Goal: Find specific page/section: Find specific page/section

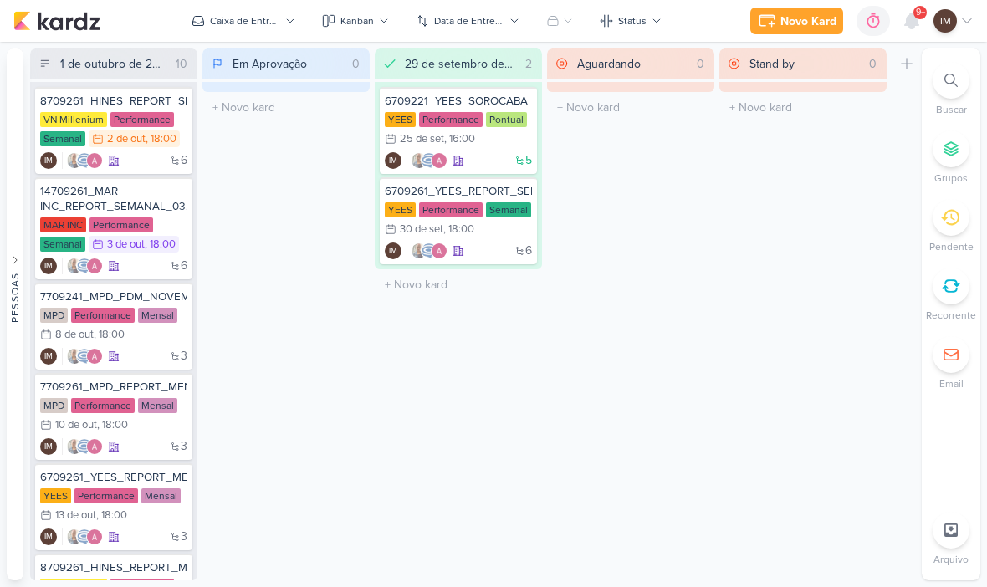
scroll to position [1, 0]
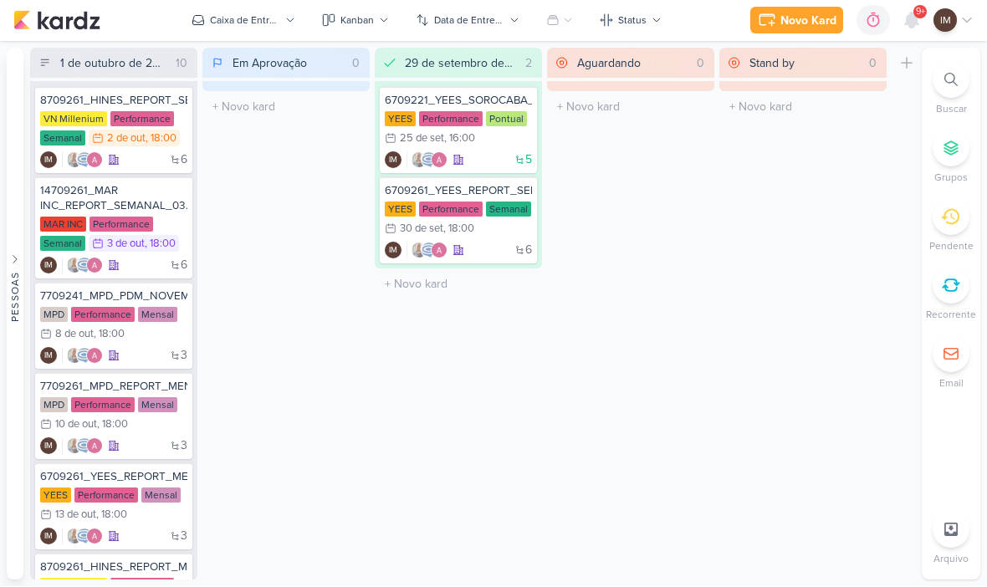
click at [912, 74] on button at bounding box center [907, 64] width 30 height 30
click at [963, 83] on div at bounding box center [951, 80] width 37 height 37
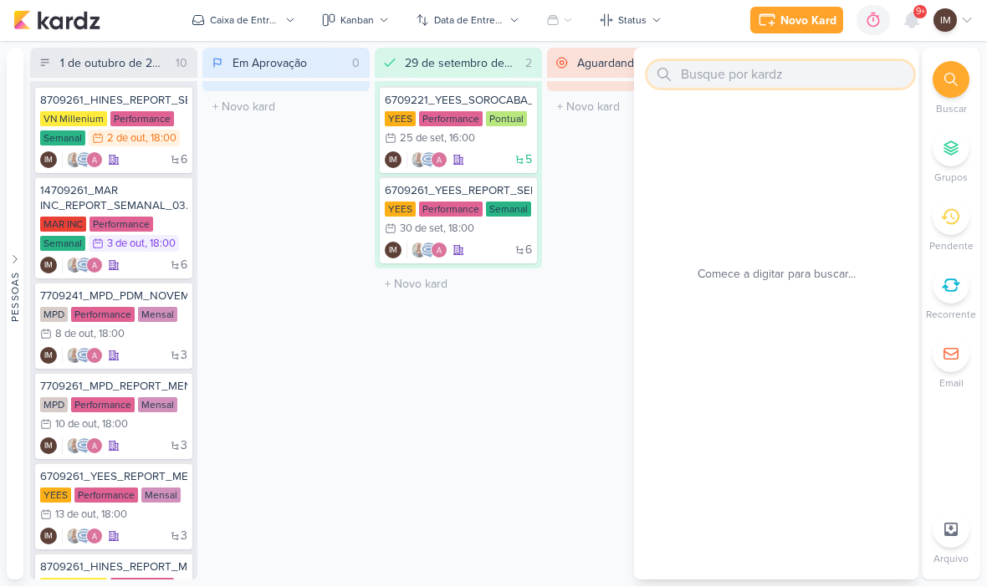
click at [822, 69] on input "text" at bounding box center [781, 75] width 266 height 27
paste input "8409291_HINES_VN MILLENNIUM_ALTERAÇÃO_LOGO_CRIATIVOS ATIVOS_ESTÁTICO"
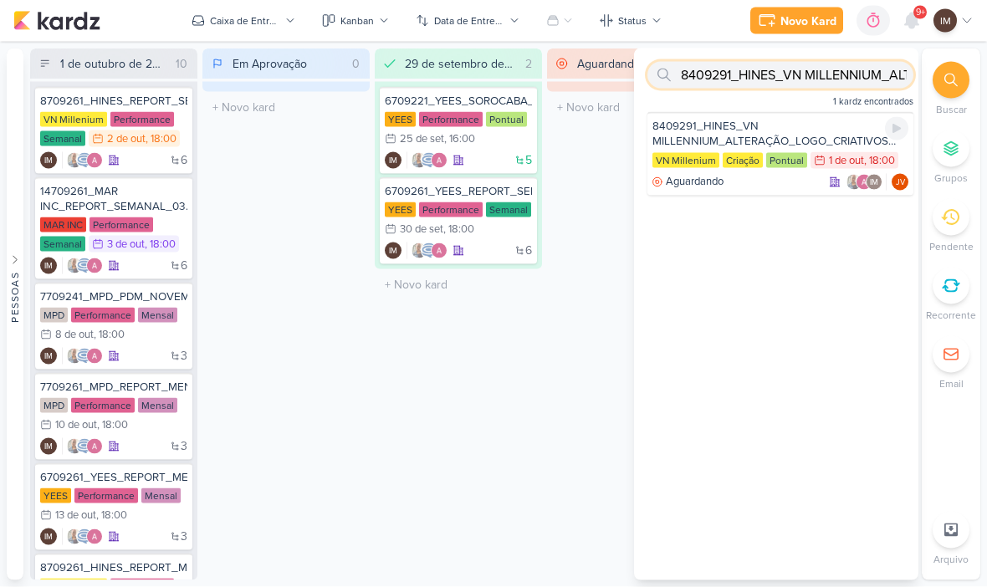
type input "8409291_HINES_VN MILLENNIUM_ALTERAÇÃO_LOGO_CRIATIVOS ATIVOS_ESTÁTICO"
click at [740, 136] on div "8409291_HINES_VN MILLENNIUM_ALTERAÇÃO_LOGO_CRIATIVOS ATIVOS_ESTÁTICO" at bounding box center [781, 134] width 256 height 30
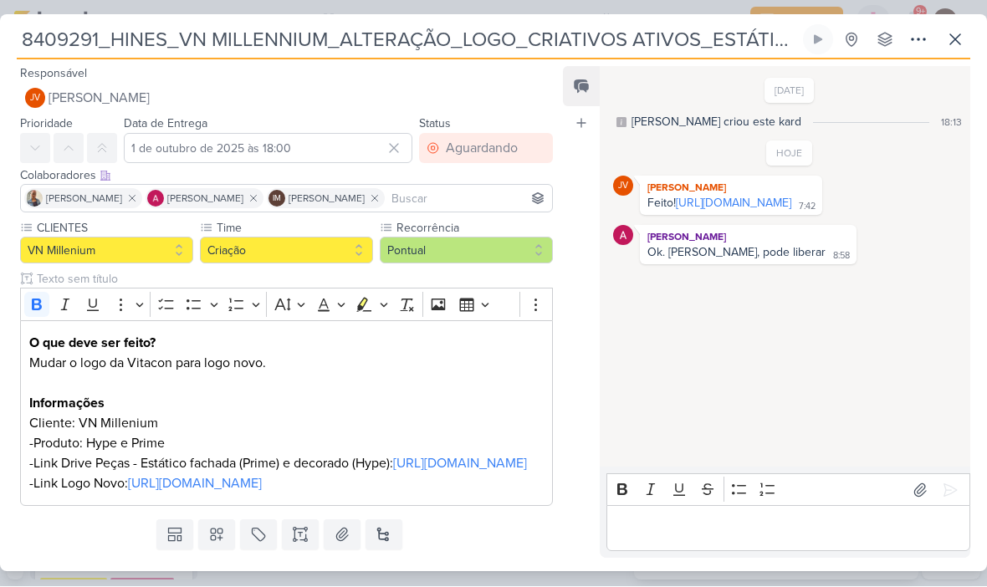
click at [729, 211] on link "[URL][DOMAIN_NAME]" at bounding box center [733, 204] width 115 height 14
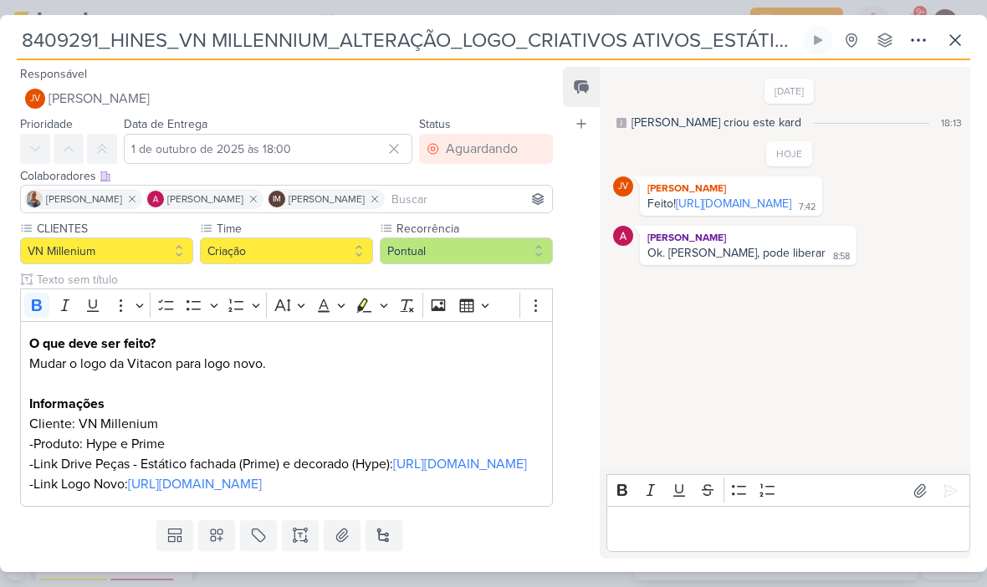
click at [741, 211] on link "[URL][DOMAIN_NAME]" at bounding box center [733, 204] width 115 height 14
click at [970, 29] on button at bounding box center [956, 40] width 30 height 30
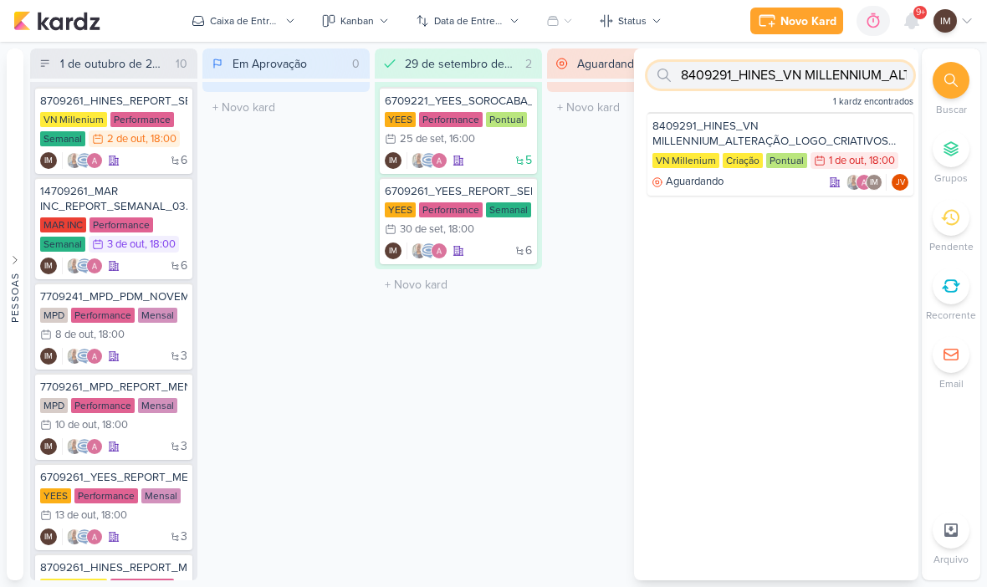
click at [828, 80] on input "8409291_HINES_VN MILLENNIUM_ALTERAÇÃO_LOGO_CRIATIVOS ATIVOS_ESTÁTICO" at bounding box center [781, 75] width 266 height 27
click at [816, 58] on div "8409291_HINES_VN MILLENNIUM_ALTERAÇÃO_LOGO_CRIATIVOS ATIVOS_ESTÁTICO 1 kardz en…" at bounding box center [776, 81] width 285 height 64
click at [801, 65] on input "8409291_HINES_VN MILLENNIUM_ALTERAÇÃO_LOGO_CRIATIVOS ATIVOS_ESTÁTICO" at bounding box center [781, 75] width 266 height 27
click at [797, 86] on input "8409291_HINES_VN MILLENNIUM_ALTERAÇÃO_LOGO_CRIATIVOS ATIVOS_ESTÁTICO" at bounding box center [781, 75] width 266 height 27
click at [806, 85] on input "8409291_HINES_VN MILLENNIUM_ALTERAÇÃO_LOGO_CRIATIVOS ATIVOS_ESTÁTICO" at bounding box center [781, 75] width 266 height 27
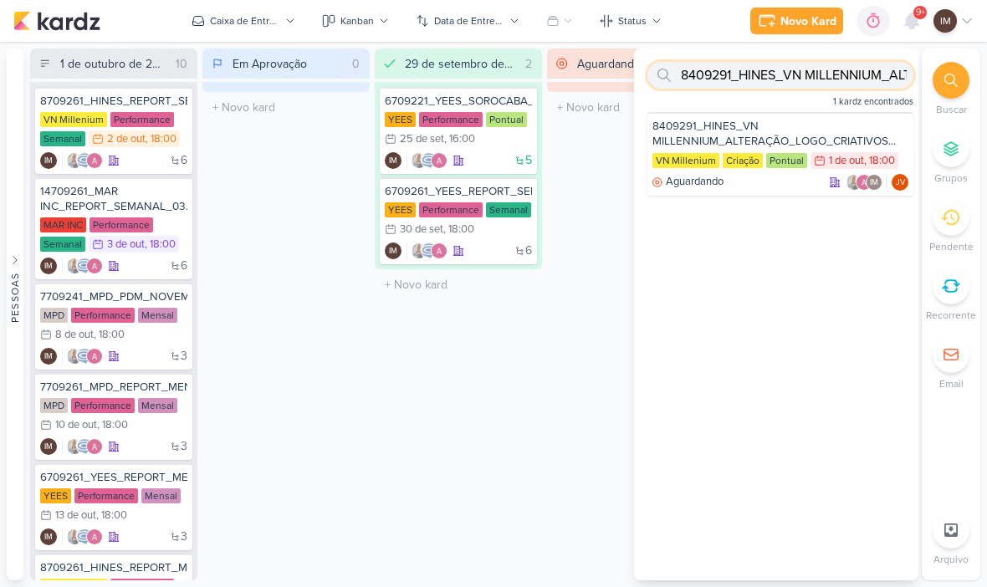
click at [807, 84] on input "8409291_HINES_VN MILLENNIUM_ALTERAÇÃO_LOGO_CRIATIVOS ATIVOS_ESTÁTICO" at bounding box center [781, 75] width 266 height 27
click at [745, 81] on input "8409291_HINES_VN MILLENNIUM_ALTERAÇÃO_LOGO_CRIATIVOS ATIVOS_ESTÁTICO" at bounding box center [781, 75] width 266 height 27
click at [733, 64] on input "8409291_HINES_VN MILLENNIUM_ALTERAÇÃO_LOGO_CRIATIVOS ATIVOS_ESTÁTICO" at bounding box center [781, 75] width 266 height 27
click at [707, 80] on input "8409291_HINES_VN MILLENNIUM_ALTERAÇÃO_LOGO_CRIATIVOS ATIVOS_ESTÁTICO" at bounding box center [781, 75] width 266 height 27
click at [693, 75] on input "text" at bounding box center [781, 75] width 266 height 27
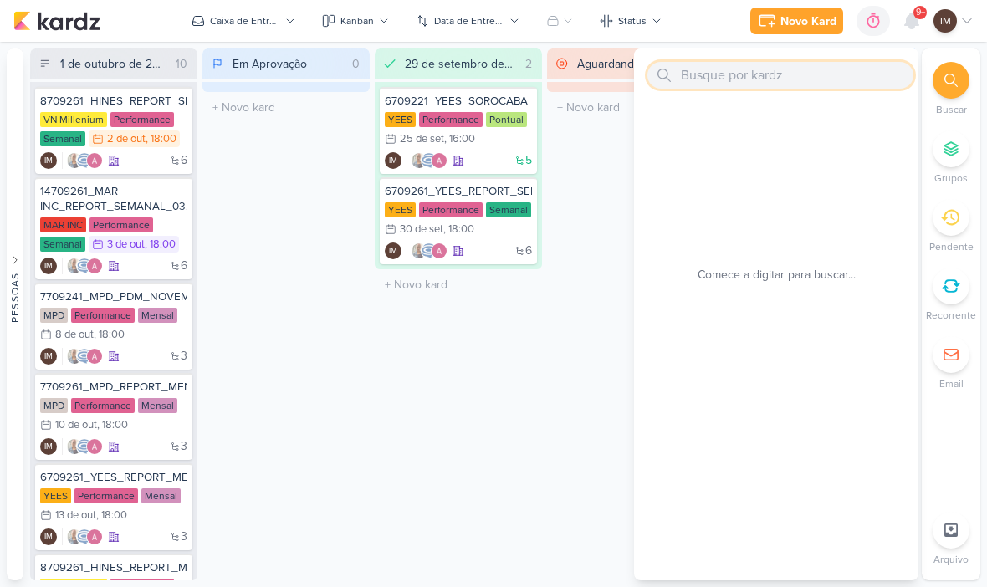
paste input "14409291_MAR INC_DESDOBRAMENTO_AJUSTE_STATUS_PRODUTO"
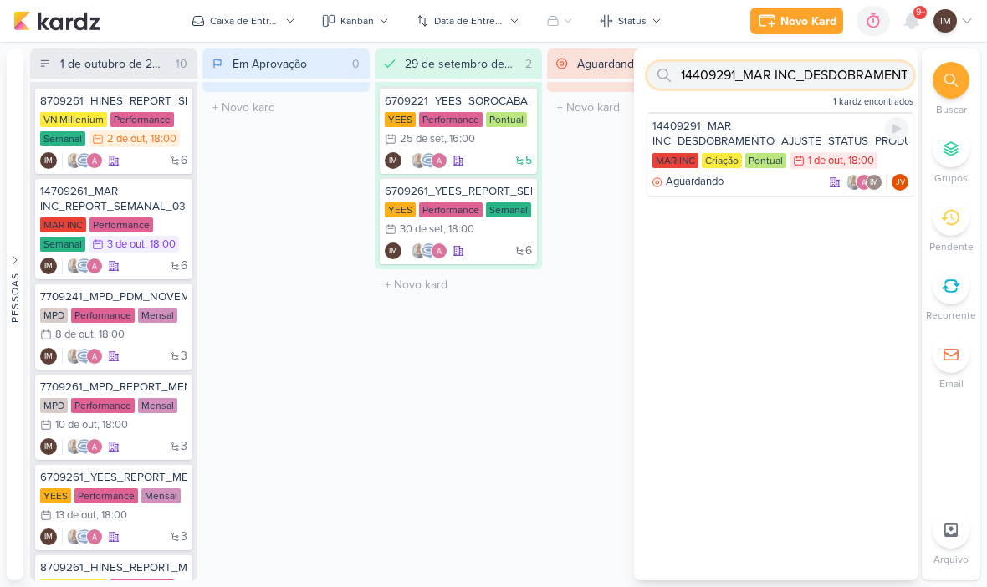
type input "14409291_MAR INC_DESDOBRAMENTO_AJUSTE_STATUS_PRODUTO"
click at [702, 141] on div "14409291_MAR INC_DESDOBRAMENTO_AJUSTE_STATUS_PRODUTO" at bounding box center [781, 134] width 256 height 30
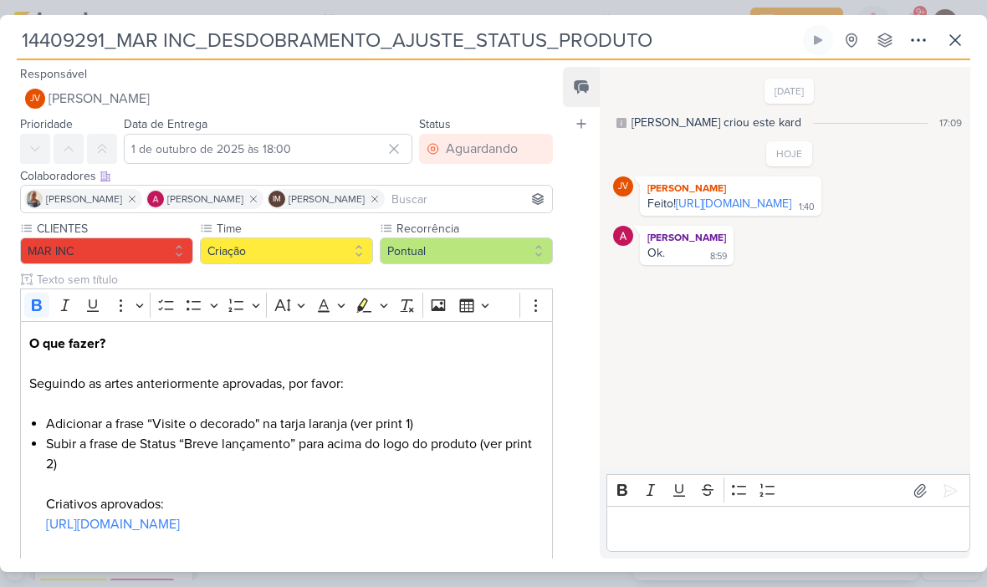
click at [964, 47] on icon at bounding box center [956, 40] width 20 height 20
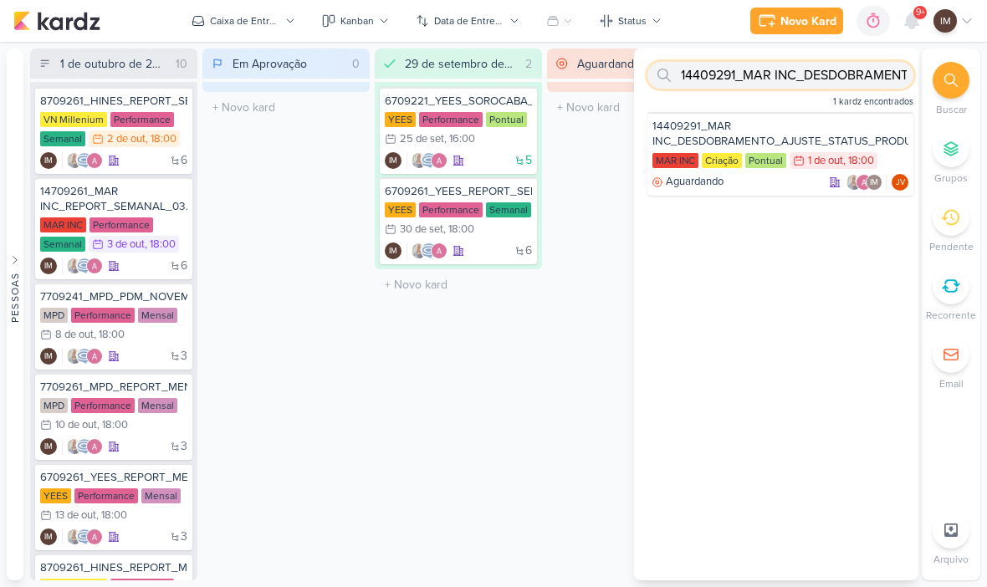
click at [833, 77] on input "14409291_MAR INC_DESDOBRAMENTO_AJUSTE_STATUS_PRODUTO" at bounding box center [781, 75] width 266 height 27
click at [836, 73] on input "14409291_MAR INC_DESDOBRAMENTO_AJUSTE_STATUS_PRODUTO" at bounding box center [781, 75] width 266 height 27
click at [779, 76] on input "14409291_MAR INC_DESDOBRAMENTO_AJUSTE_STATUS_PRODUTO" at bounding box center [781, 75] width 266 height 27
click at [787, 82] on input "14409291_MAR INC_DESDOBRAMENTO_AJUSTE_STATUS_PRODUTO" at bounding box center [781, 75] width 266 height 27
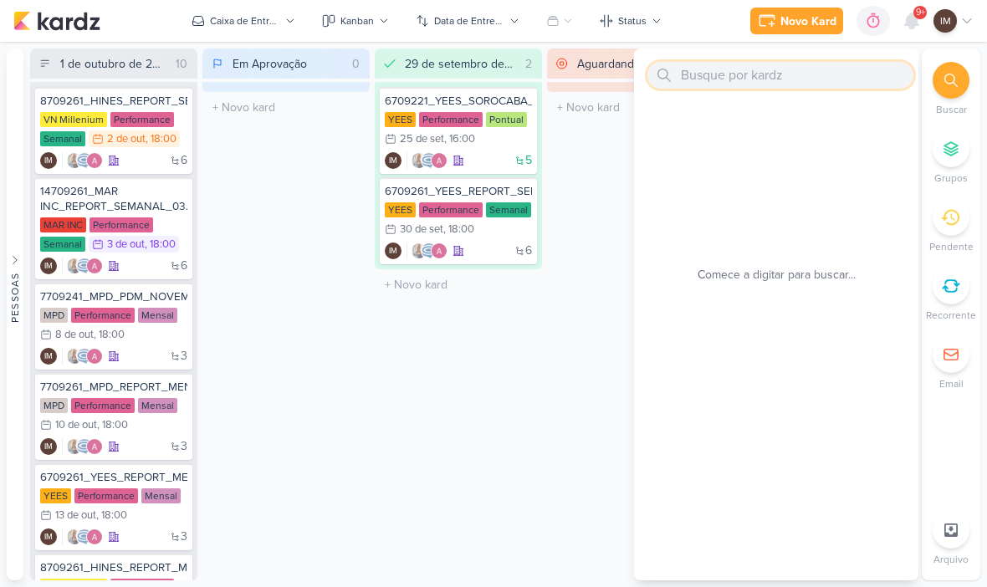
click at [777, 81] on input "text" at bounding box center [781, 75] width 266 height 27
paste input "8709251_HINES_AJUSTES_LOGO_PEÇAS_ESTÁTICO"
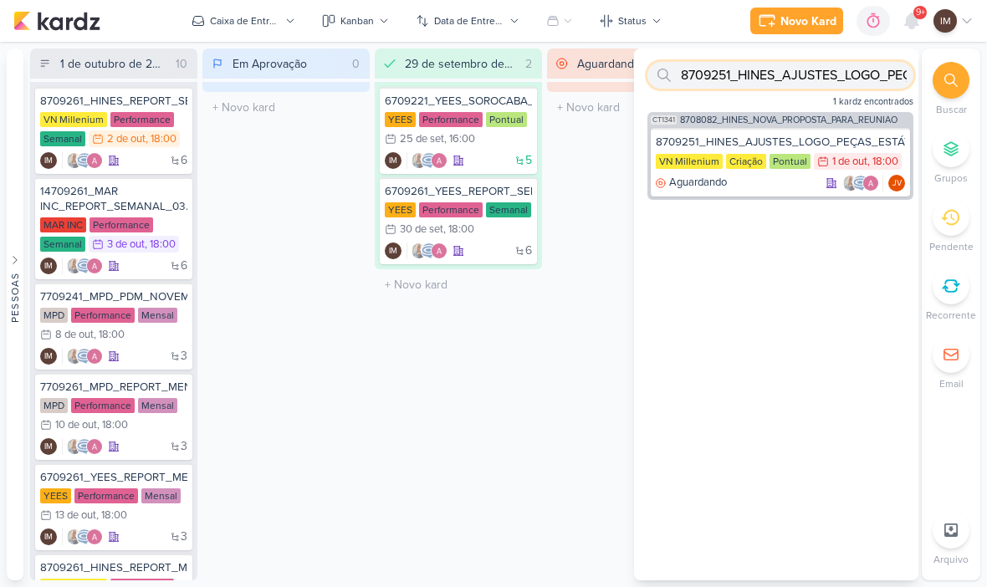
type input "8709251_HINES_AJUSTES_LOGO_PEÇAS_ESTÁTICO"
click at [734, 206] on div "CT1341 8708082_HINES_NOVA_PROPOSTA_PARA_REUNIAO 8709251_HINES_AJUSTES_LOGO_PEÇA…" at bounding box center [776, 159] width 285 height 95
click at [767, 196] on div "8709251_HINES_AJUSTES_LOGO_PEÇAS_ESTÁTICO VN Millenium Criação Pontual 1/10 [DA…" at bounding box center [780, 162] width 259 height 69
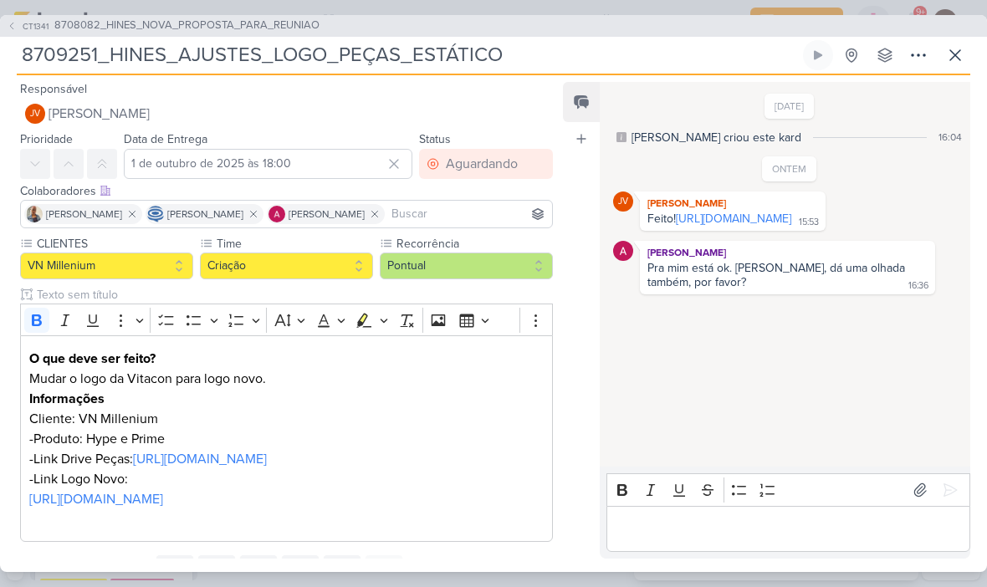
click at [966, 64] on button at bounding box center [956, 55] width 30 height 30
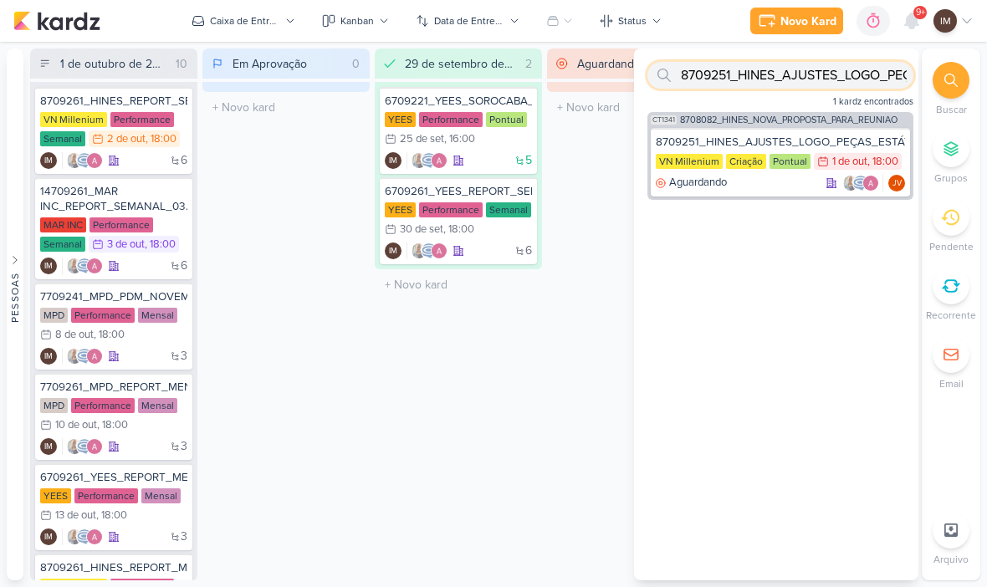
click at [741, 83] on input "8709251_HINES_AJUSTES_LOGO_PEÇAS_ESTÁTICO" at bounding box center [781, 75] width 266 height 27
click at [707, 69] on input "8709251_HINES_AJUSTES_LOGO_PEÇAS_ESTÁTICO" at bounding box center [781, 75] width 266 height 27
click at [704, 69] on input "8709251_HINES_AJUSTES_LOGO_PEÇAS_ESTÁTICO" at bounding box center [781, 75] width 266 height 27
click at [710, 64] on input "text" at bounding box center [781, 75] width 266 height 27
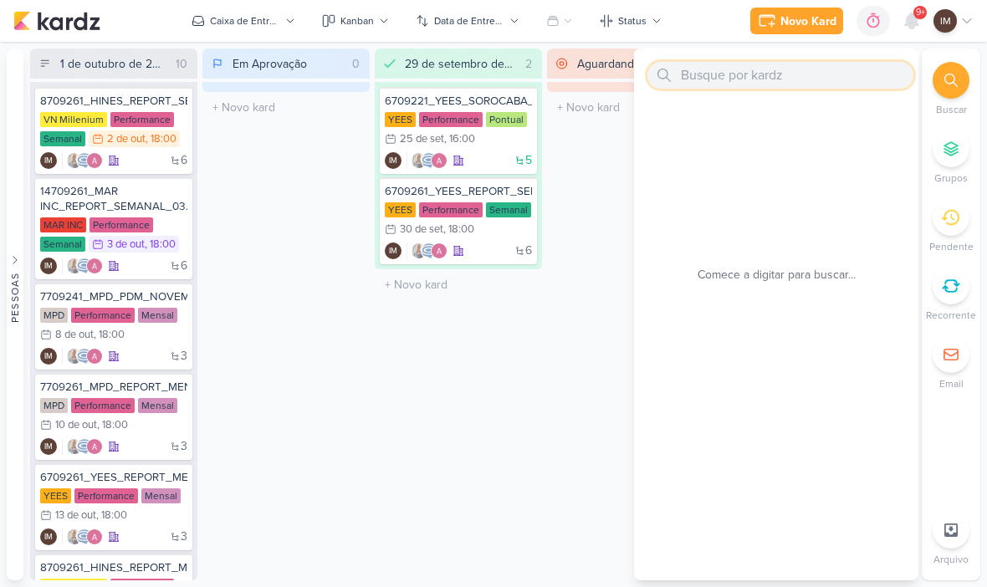
paste input "8709252_HINES_AJUSTES_LOGO_PEÇAS_CARROSSEL"
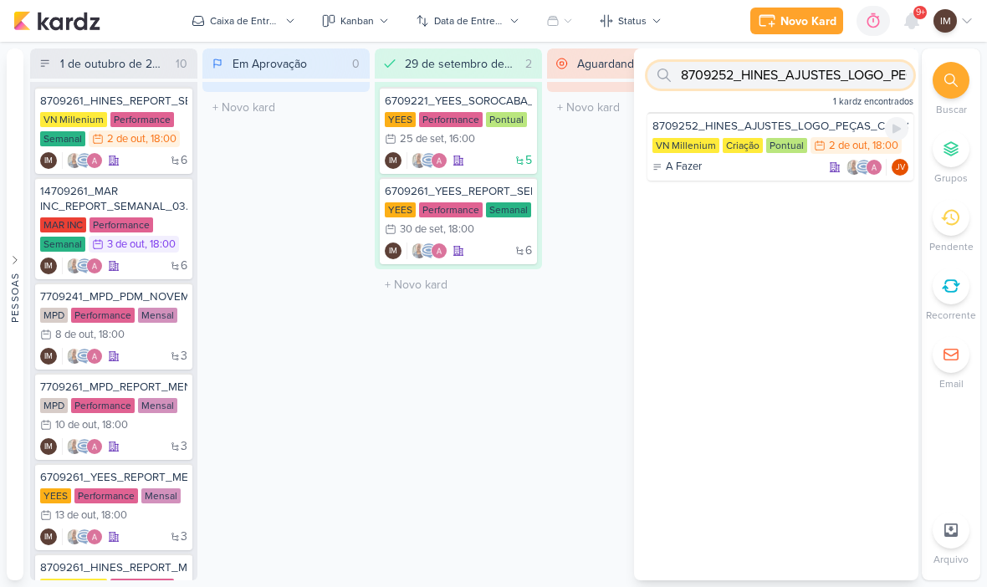
type input "8709252_HINES_AJUSTES_LOGO_PEÇAS_CARROSSEL"
click at [718, 154] on div "VN Millenium Criação Pontual 2/10 [DATE] 18:00" at bounding box center [781, 146] width 256 height 18
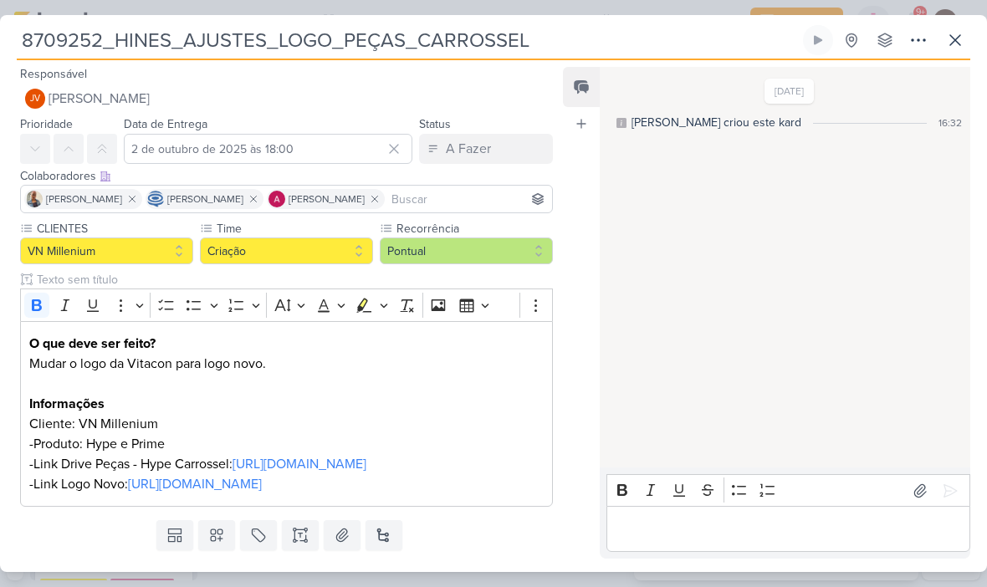
click at [958, 47] on icon at bounding box center [956, 40] width 20 height 20
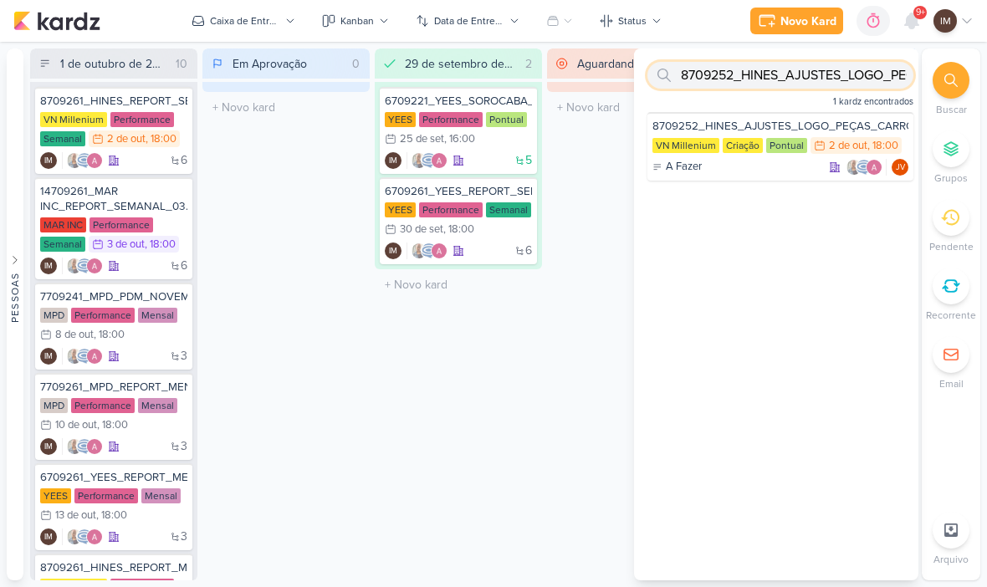
click at [714, 69] on input "8709252_HINES_AJUSTES_LOGO_PEÇAS_CARROSSEL" at bounding box center [781, 75] width 266 height 27
click at [700, 85] on input "8709252_HINES_AJUSTES_LOGO_PEÇAS_CARROSSEL" at bounding box center [781, 75] width 266 height 27
click at [715, 81] on input "8709252_HINES_AJUSTES_LOGO_PEÇAS_CARROSSEL" at bounding box center [781, 75] width 266 height 27
click at [713, 83] on input "8709252_HINES_AJUSTES_LOGO_PEÇAS_CARROSSEL" at bounding box center [781, 75] width 266 height 27
click at [727, 80] on input "8709252_HINES_AJUSTES_LOGO_PEÇAS_CARROSSEL" at bounding box center [781, 75] width 266 height 27
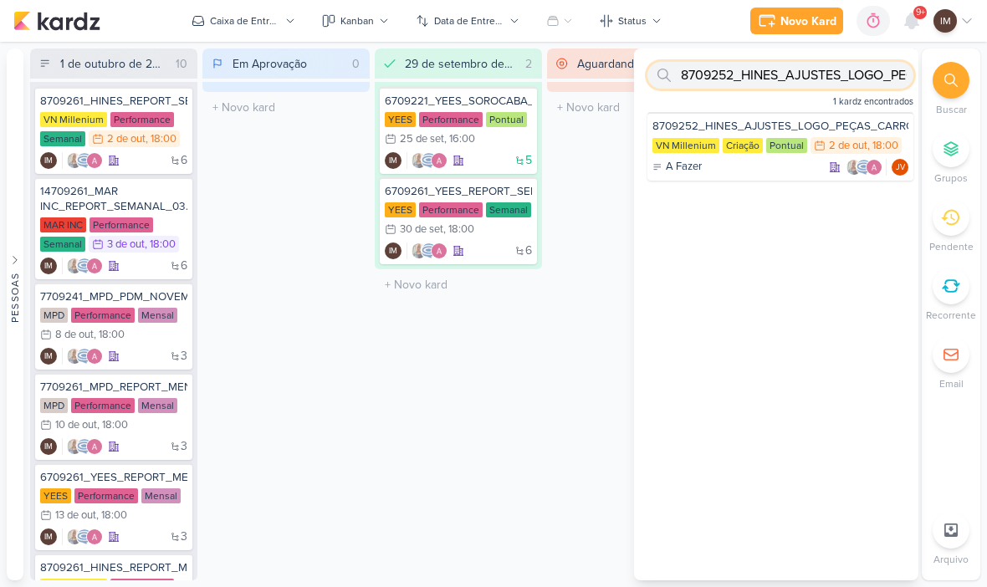
click at [714, 83] on input "8709252_HINES_AJUSTES_LOGO_PEÇAS_CARROSSEL" at bounding box center [781, 75] width 266 height 27
click at [731, 66] on input "text" at bounding box center [781, 75] width 266 height 27
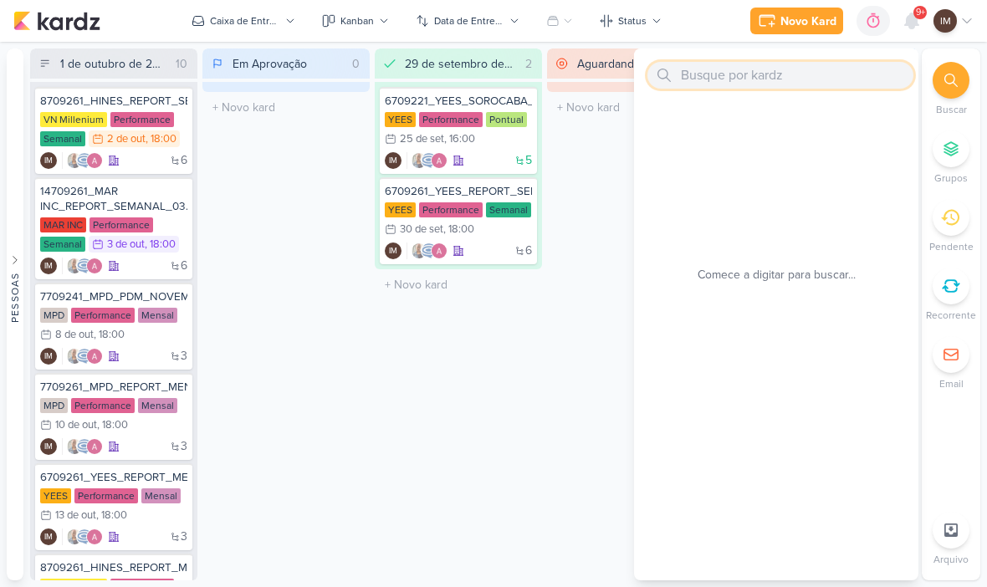
paste input "6709237_YEES_ESSENCIA_CAMPOLIM_ALTERÇÃO_DASHBOARD"
type input "6709237_YEES_ESSENCIA_CAMPOLIM_ALTERÇÃO_DASHBOARD"
click at [838, 81] on input "6709237_YEES_ESSENCIA_CAMPOLIM_ALTERÇÃO_DASHBOARD" at bounding box center [781, 75] width 266 height 27
click at [842, 77] on input "6709237_YEES_ESSENCIA_CAMPOLIM_ALTERÇÃO_DASHBOARD" at bounding box center [781, 75] width 266 height 27
click at [725, 79] on input "text" at bounding box center [781, 75] width 266 height 27
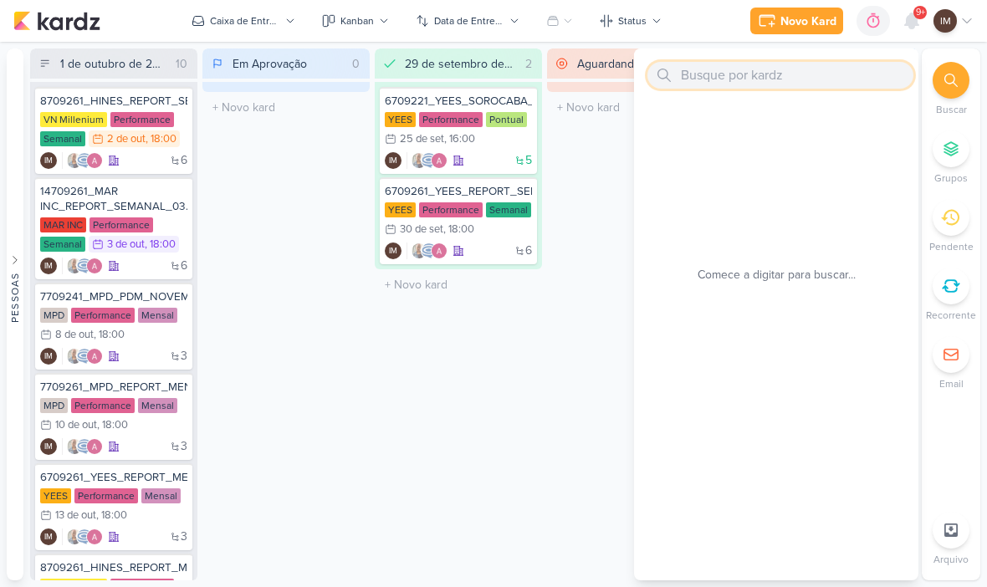
click at [713, 66] on input "text" at bounding box center [781, 75] width 266 height 27
paste input "6709301_YEES_REPLANEJAMENTO_MANSÕES_TAQUARAL"
type input "6709301_YEES_REPLANEJAM"
click at [696, 68] on input "text" at bounding box center [781, 75] width 266 height 27
paste input "6709301_YEES_REPLANEJAMENTO_MANSÕES_TAQUARAL"
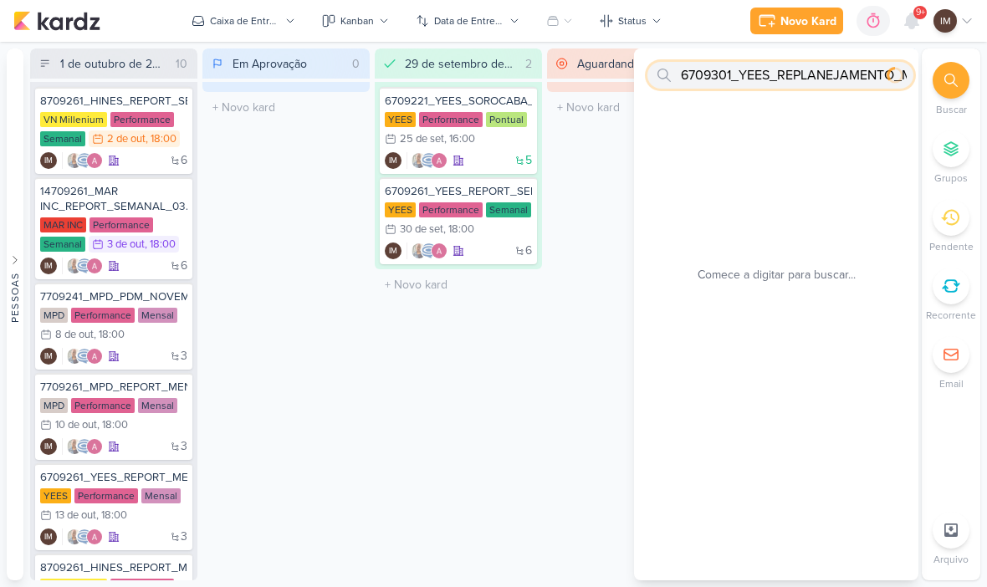
click at [738, 78] on input "6709301_YEES_REPLANEJAMENTO_MANSÕES_TAQUARAL" at bounding box center [781, 75] width 266 height 27
click at [738, 70] on input "6709301_YEES_REPLANEJAMENTO_MANSÕES_TAQUARAL" at bounding box center [781, 75] width 266 height 27
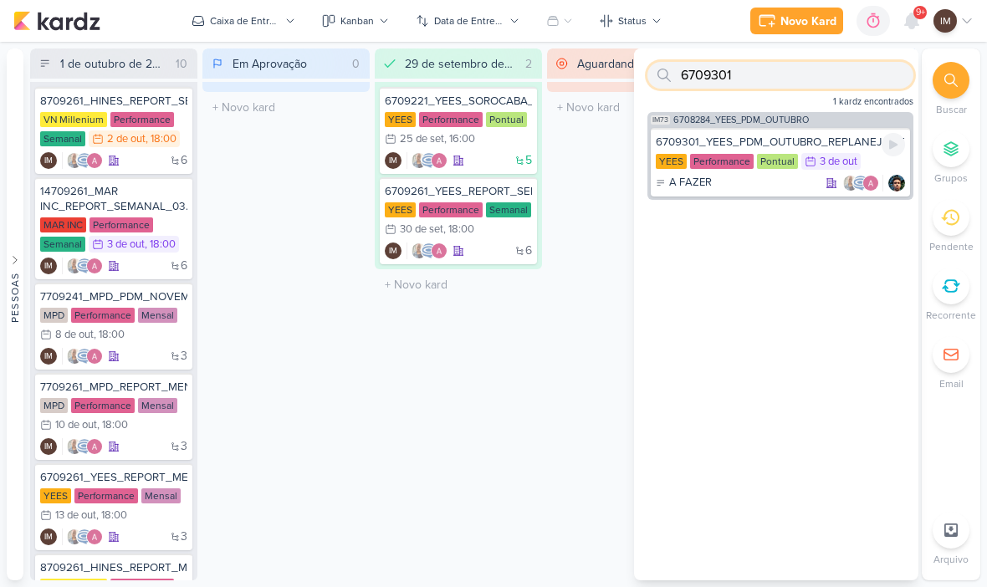
type input "6709301"
click at [834, 138] on div "6709301_YEES_PDM_OUTUBRO_REPLANEJAMENTO_MANSÕES_TAQUARAL" at bounding box center [780, 142] width 249 height 15
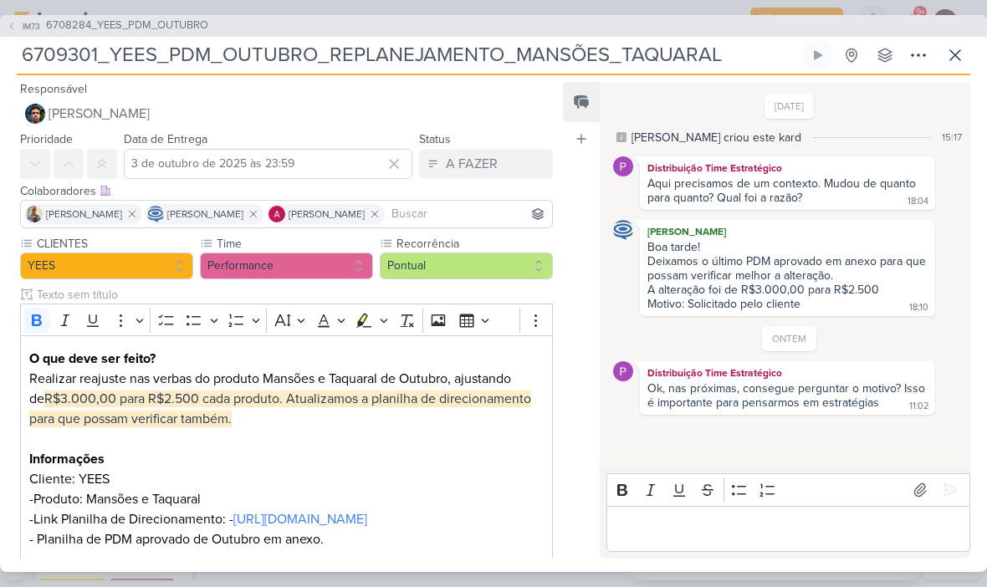
click at [130, 60] on input "6709301_YEES_PDM_OUTUBRO_REPLANEJAMENTO_MANSÕES_TAQUARAL" at bounding box center [408, 55] width 783 height 30
click at [145, 51] on input "6709301_YEES_PDM_OUTUBRO_REPLANEJAMENTO_MANSÕES_TAQUARAL" at bounding box center [408, 55] width 783 height 30
click at [156, 51] on input "6709301_YEES_PDM_OUTUBRO_REPLANEJAMENTO_MANSÕES_TAQUARAL" at bounding box center [408, 55] width 783 height 30
click at [167, 49] on input "6709301_YEES_PDM_OUTUBRO_REPLANEJAMENTO_MANSÕES_TAQUARAL" at bounding box center [408, 55] width 783 height 30
click at [172, 55] on input "6709301_YEES_PDM_OUTUBRO_REPLANEJAMENTO_MANSÕES_TAQUARAL" at bounding box center [408, 55] width 783 height 30
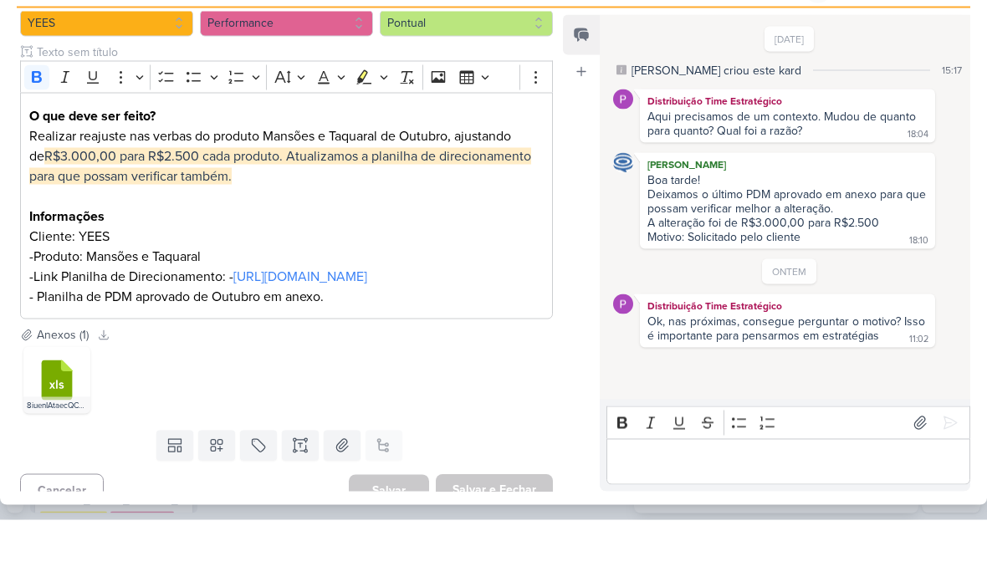
scroll to position [0, 0]
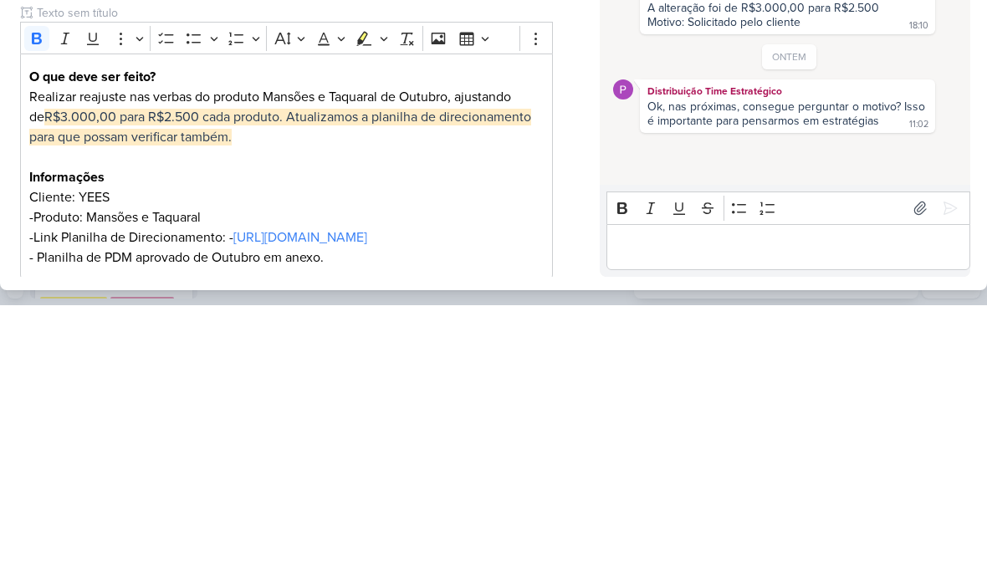
click at [522, 469] on p "Cliente: YEES" at bounding box center [286, 479] width 515 height 20
